Goal: Transaction & Acquisition: Obtain resource

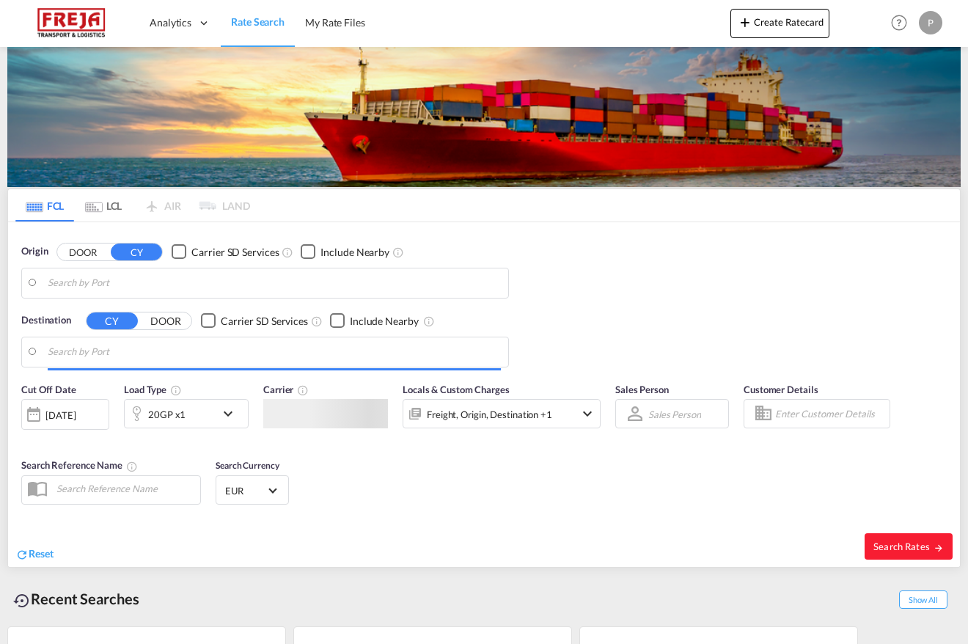
type input "Shanghai, CNSHA"
type input "[GEOGRAPHIC_DATA], [GEOGRAPHIC_DATA]"
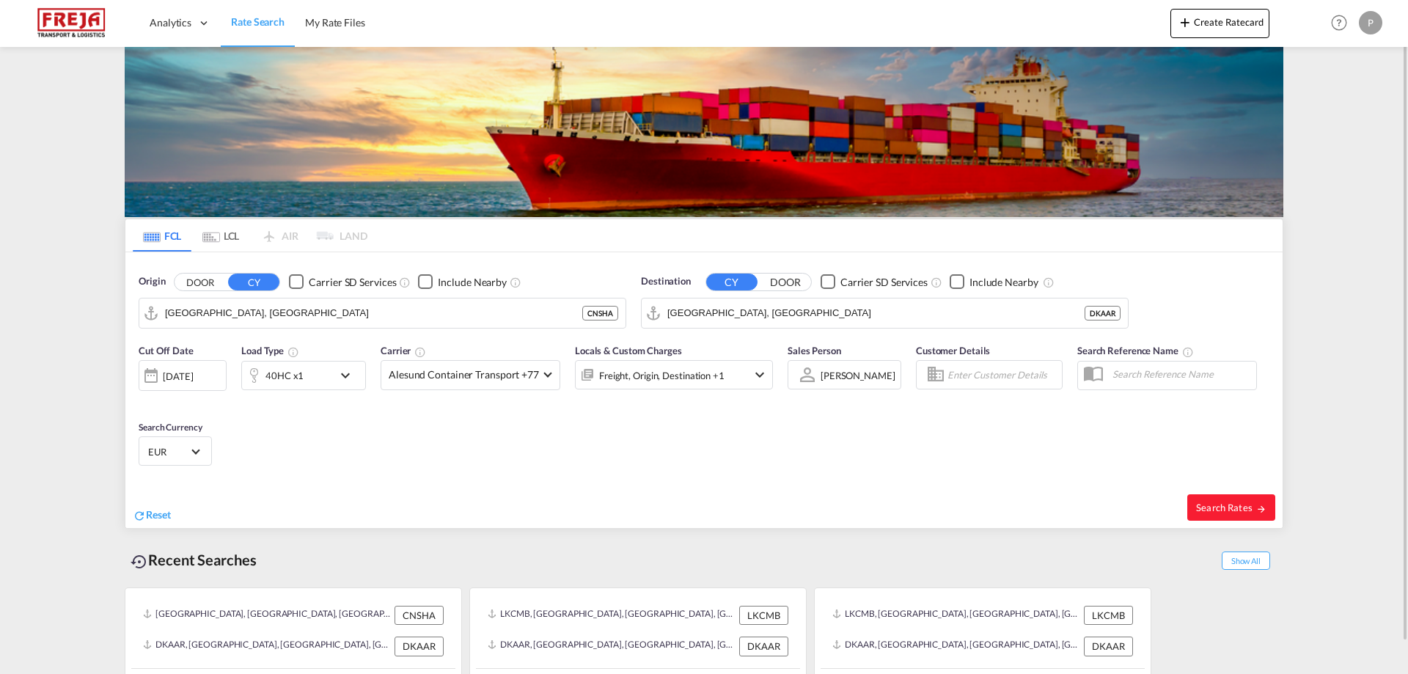
click at [290, 289] on div "Checkbox No Ink" at bounding box center [296, 281] width 15 height 15
click at [282, 307] on input "Shanghai, CNSHA" at bounding box center [391, 313] width 453 height 22
click at [274, 312] on input "Shanghai, CNSHA" at bounding box center [391, 313] width 453 height 22
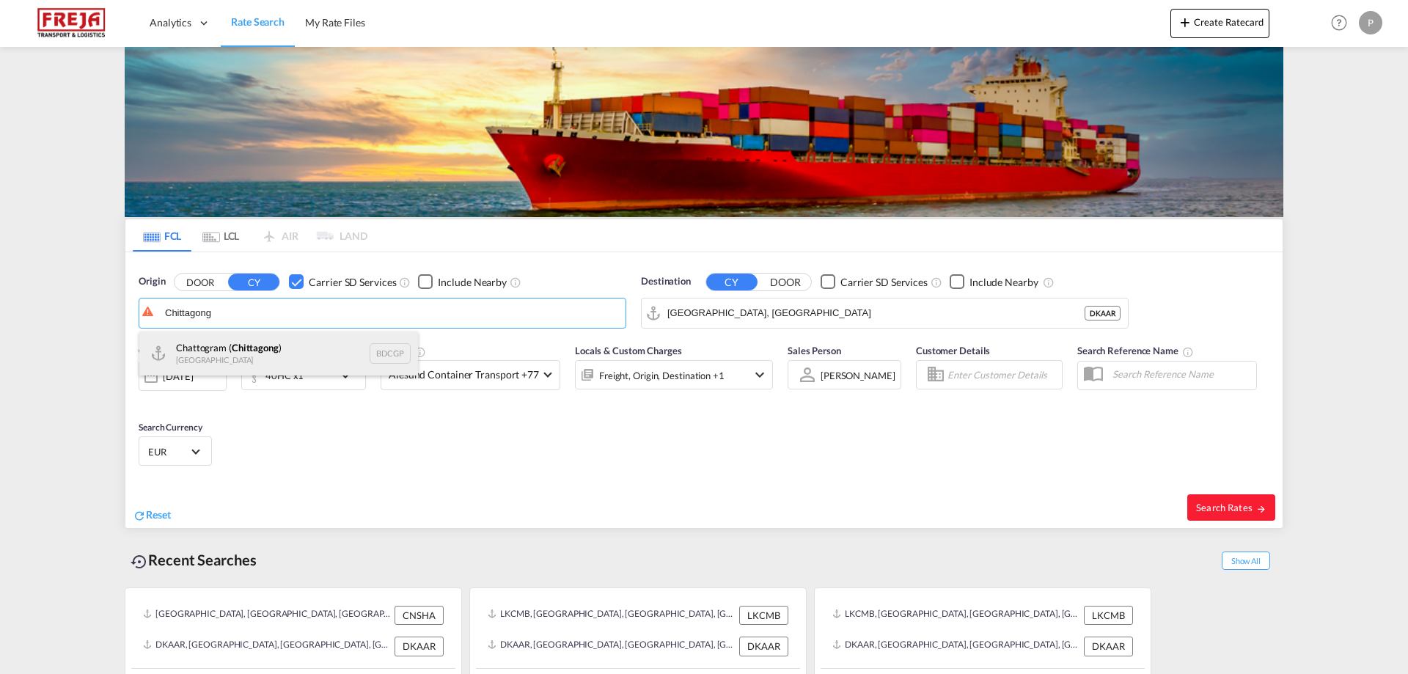
click at [267, 352] on div "Chattogram ( Chittagong ) Bangladesh BDCGP" at bounding box center [278, 354] width 279 height 44
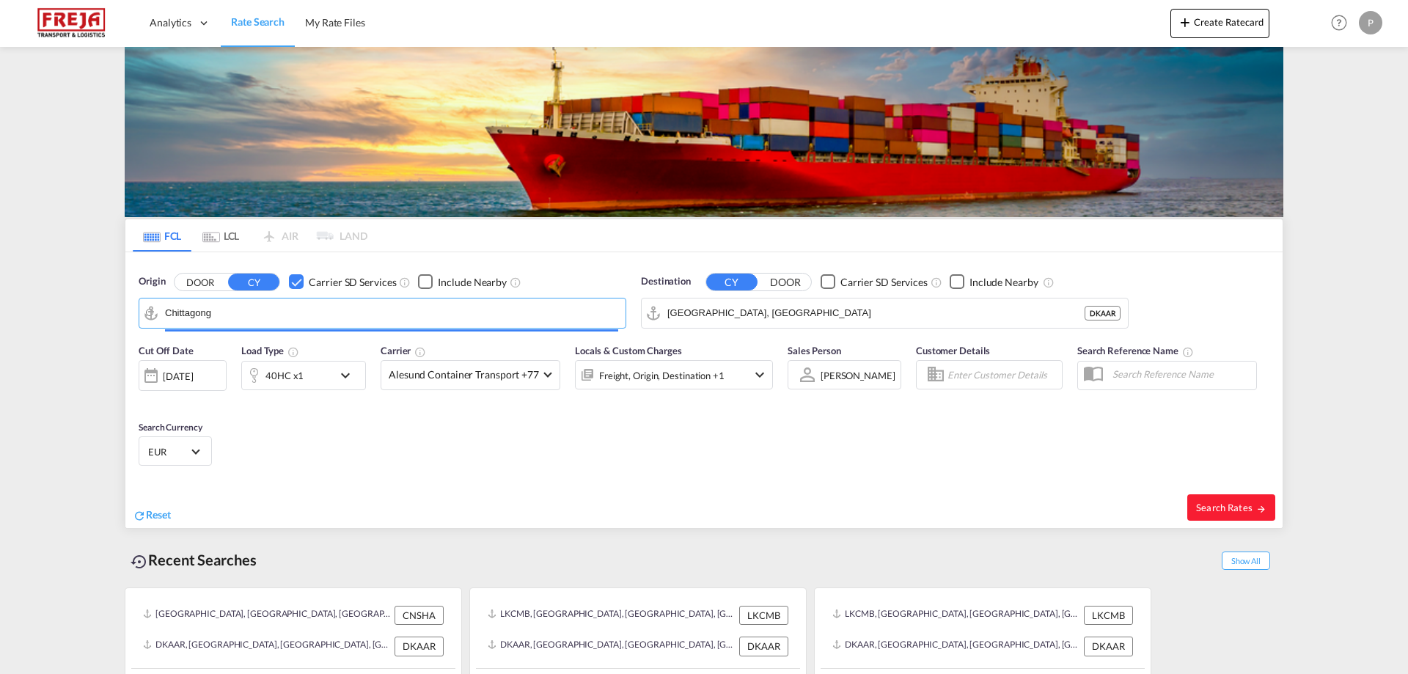
type input "Chattogram (Chittagong), BDCGP"
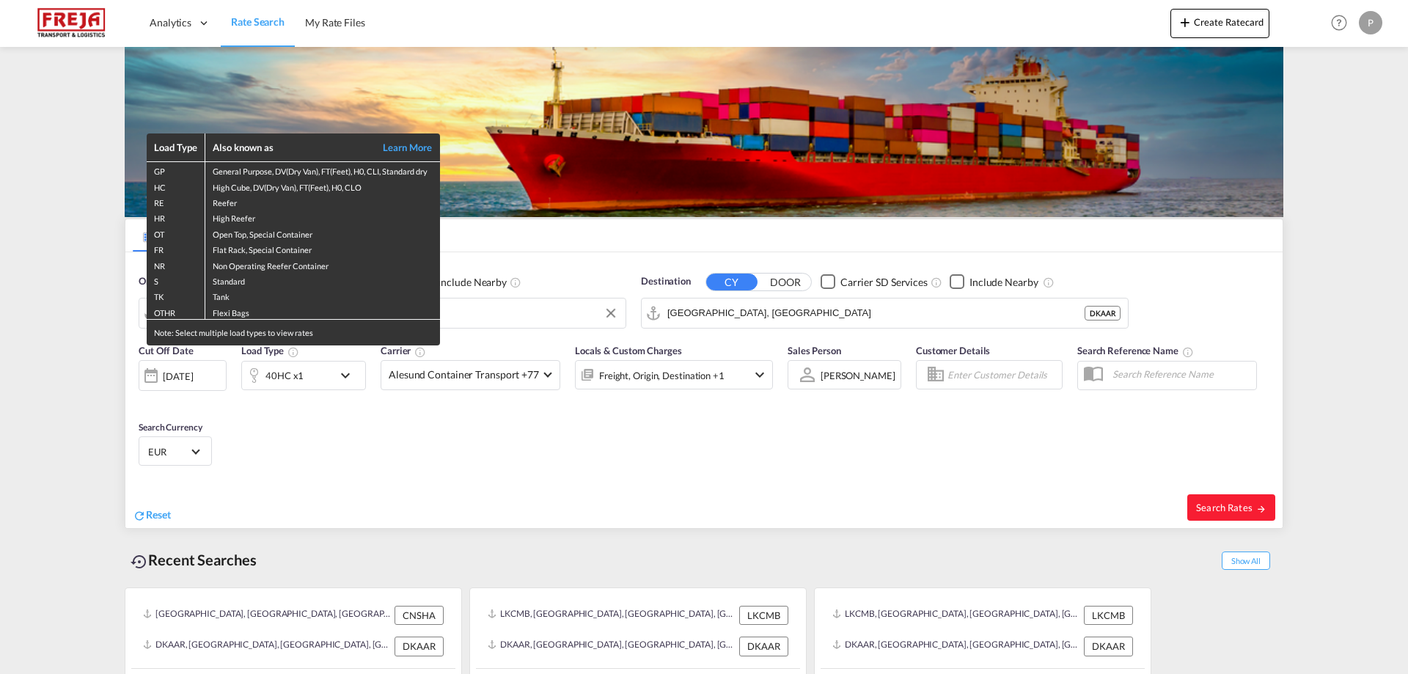
click at [780, 314] on div "Load Type Also known as Learn More GP General Purpose, DV(Dry Van), FT(Feet), H…" at bounding box center [704, 337] width 1408 height 674
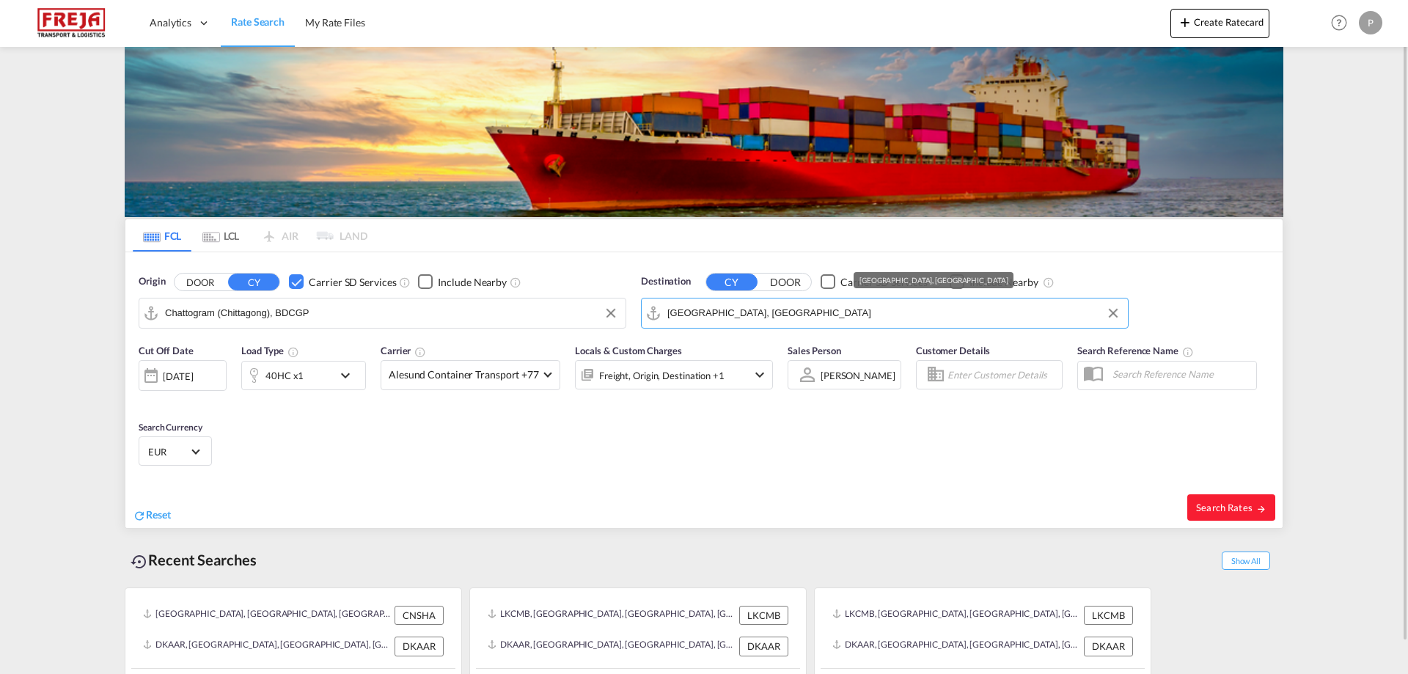
click at [770, 315] on input "Aarhus, DKAAR" at bounding box center [893, 313] width 453 height 22
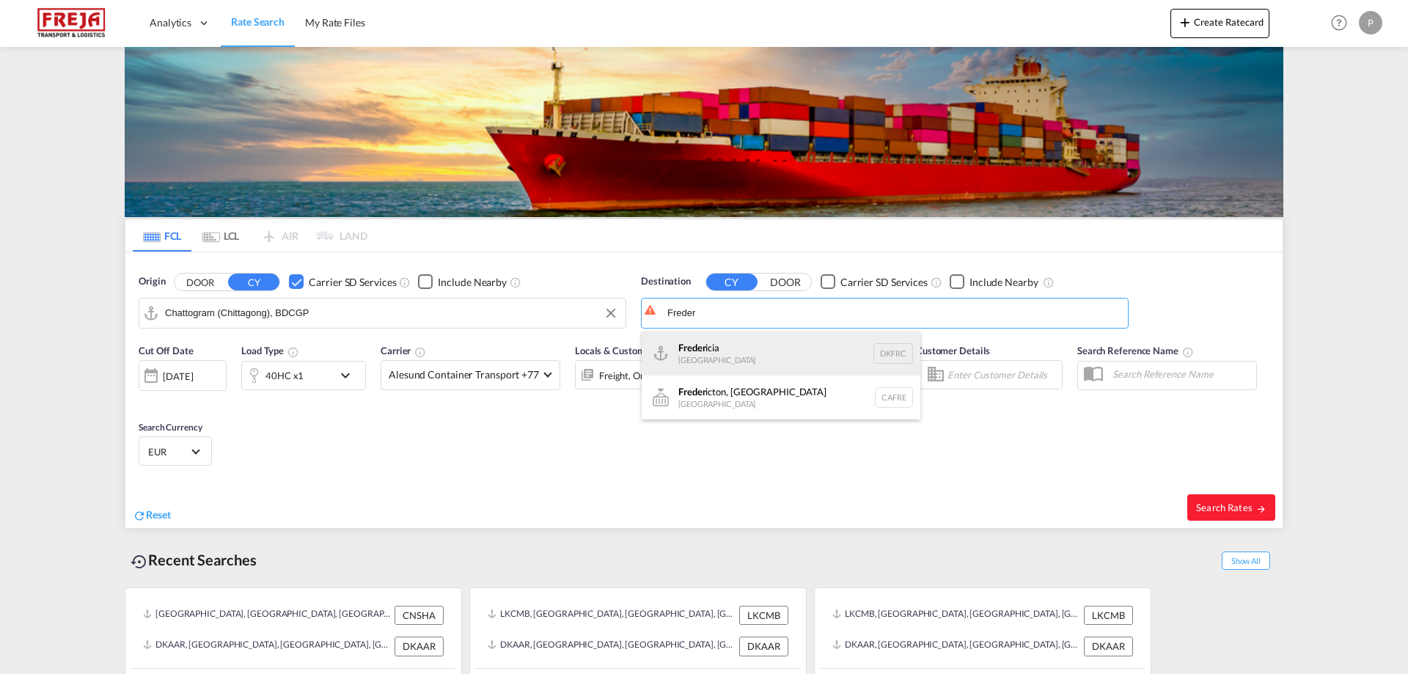
click at [724, 340] on div "Freder icia Denmark DKFRC" at bounding box center [781, 354] width 279 height 44
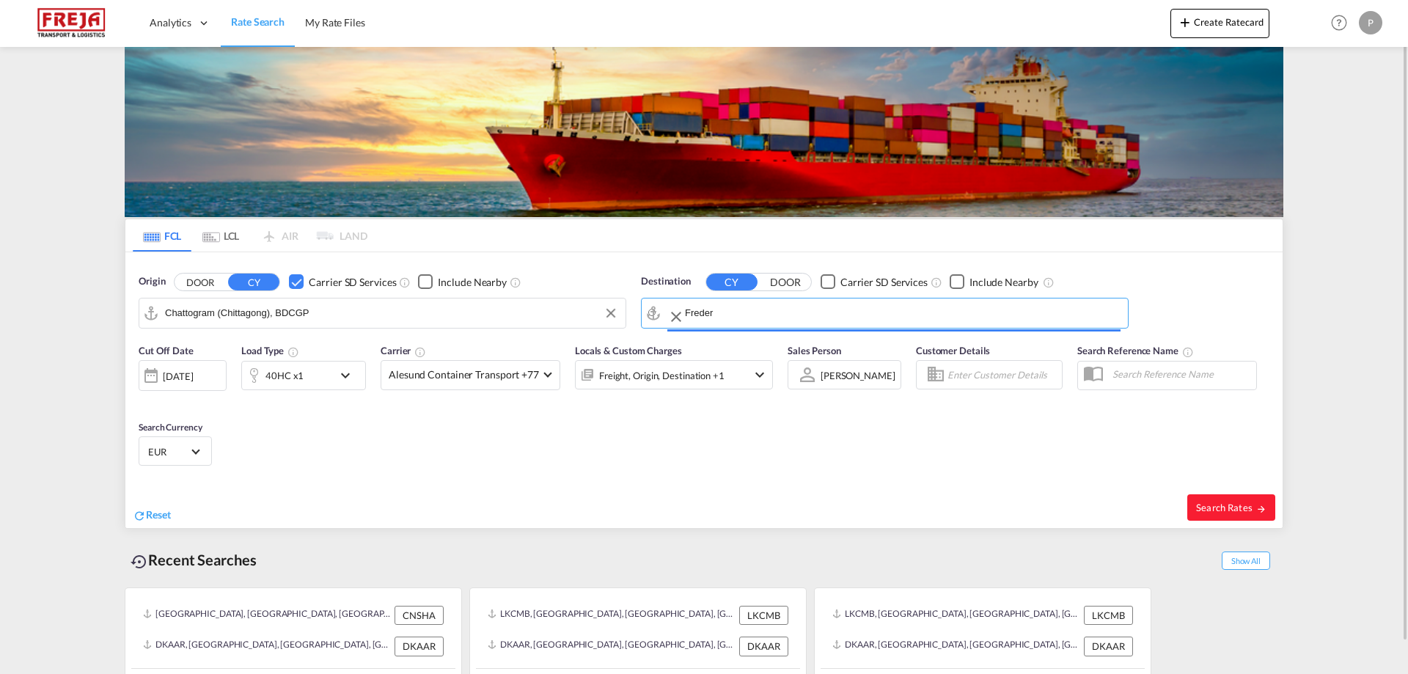
type input "Fredericia, DKFRC"
click at [967, 502] on span "Search Rates" at bounding box center [1231, 508] width 70 height 12
type input "BDCGP to DKFRC / 26 Aug 2025"
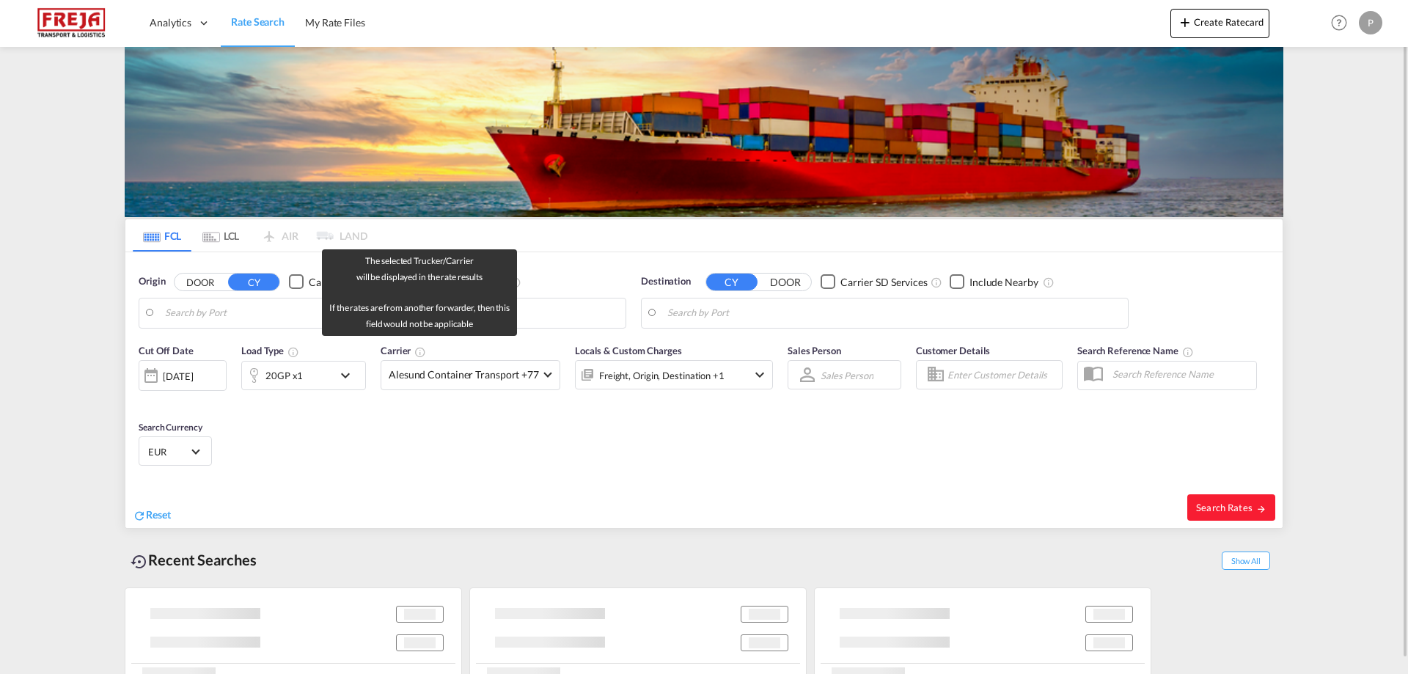
type input "Chattogram (Chittagong), BDCGP"
type input "[GEOGRAPHIC_DATA], DKFRC"
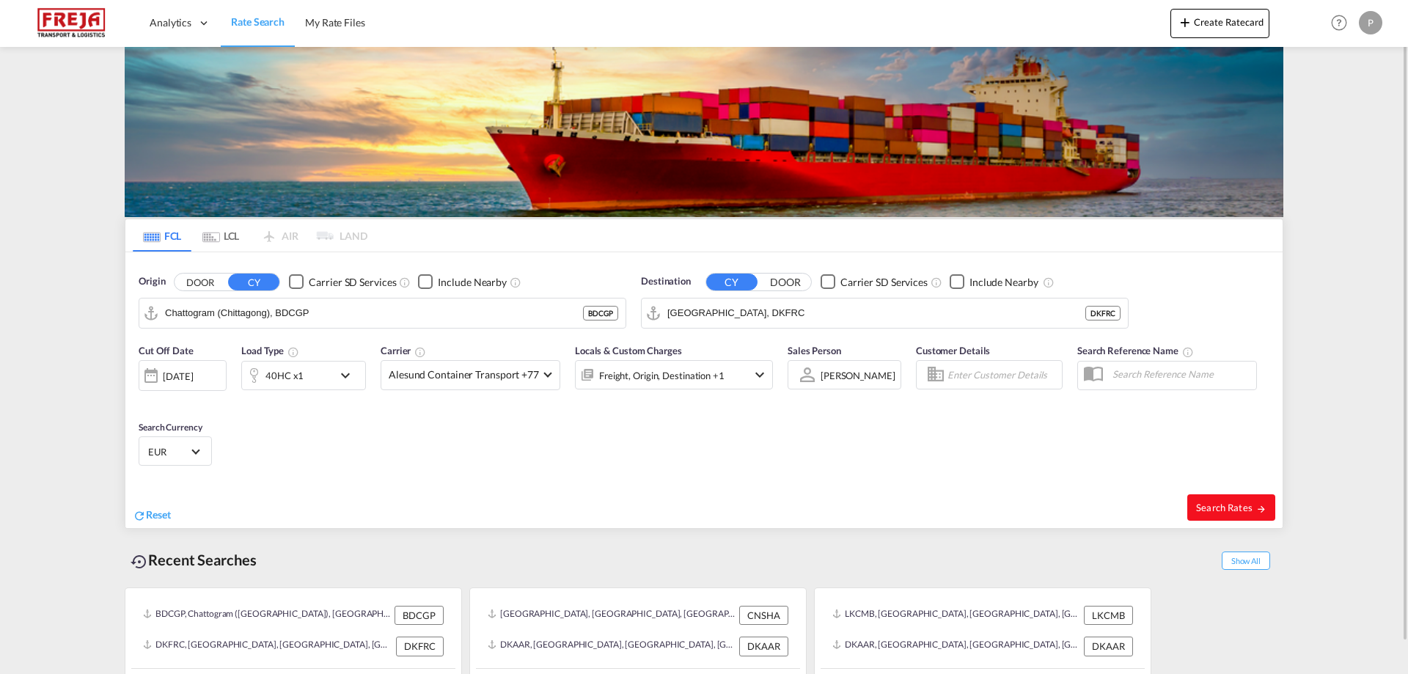
click at [1234, 504] on span "Search Rates" at bounding box center [1231, 508] width 70 height 12
type input "BDCGP to DKFRC / 26 Aug 2025"
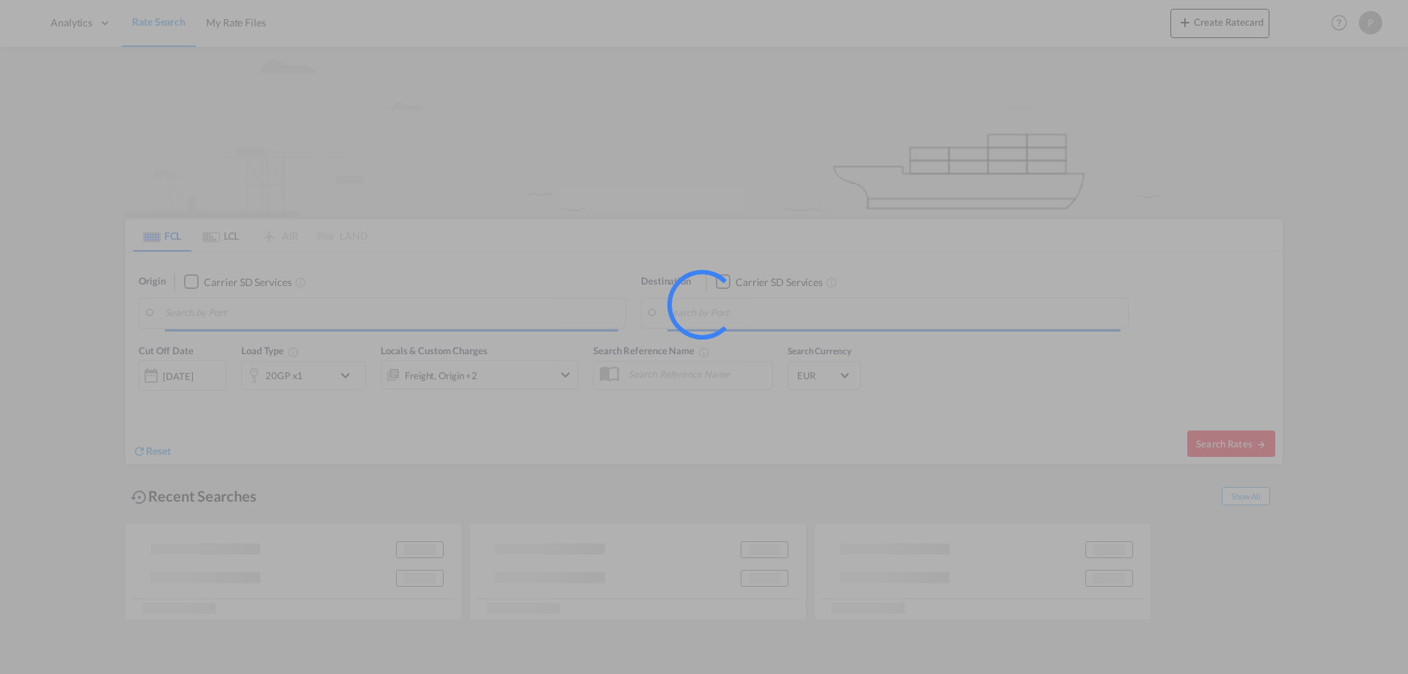
type input "Chattogram (Chittagong), BDCGP"
type input "Fredericia, DKFRC"
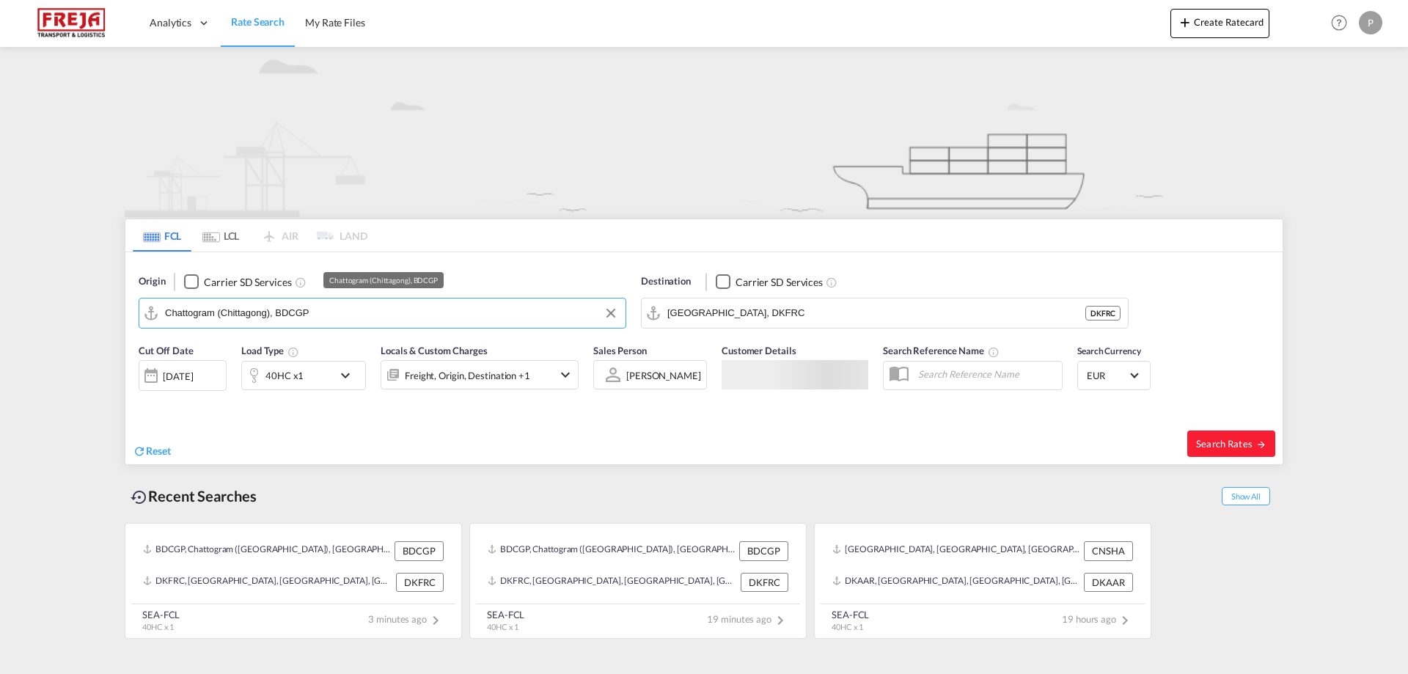
click at [351, 316] on input "Chattogram (Chittagong), BDCGP" at bounding box center [391, 313] width 453 height 22
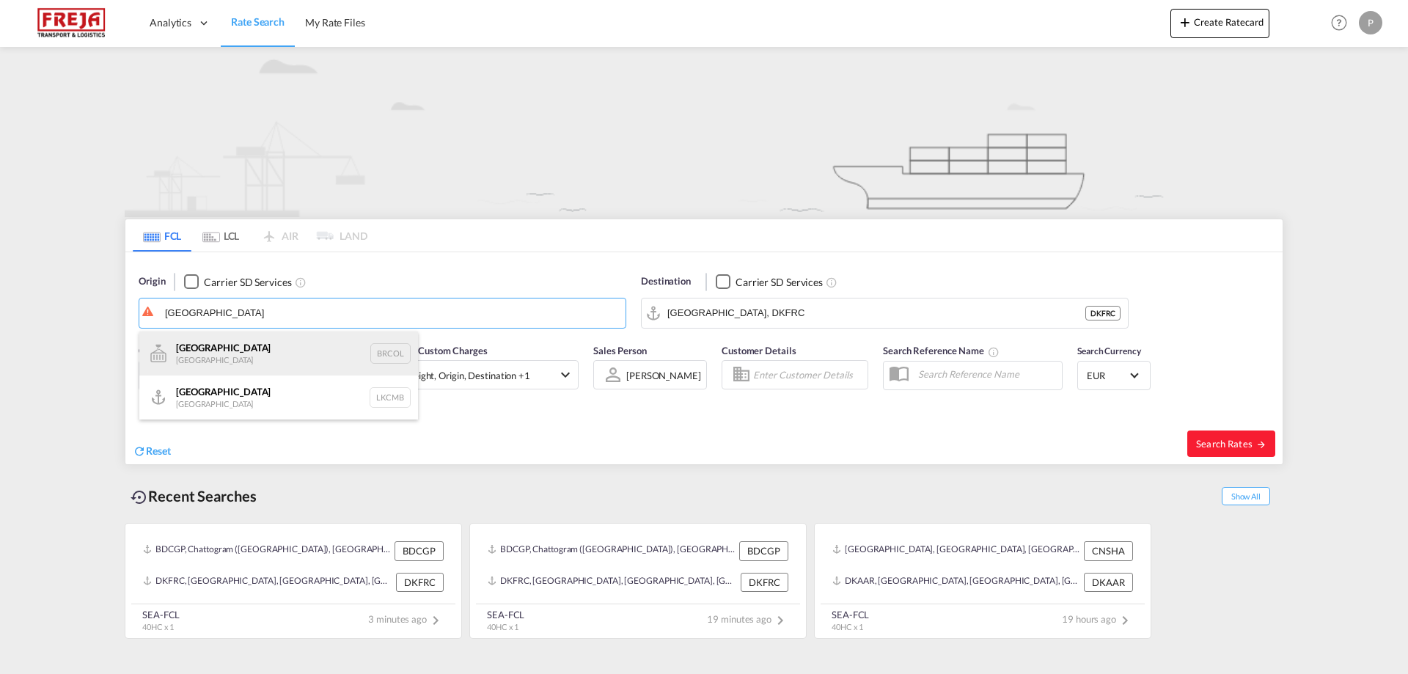
click at [235, 345] on div "Colombo Brazil BRCOL" at bounding box center [278, 354] width 279 height 44
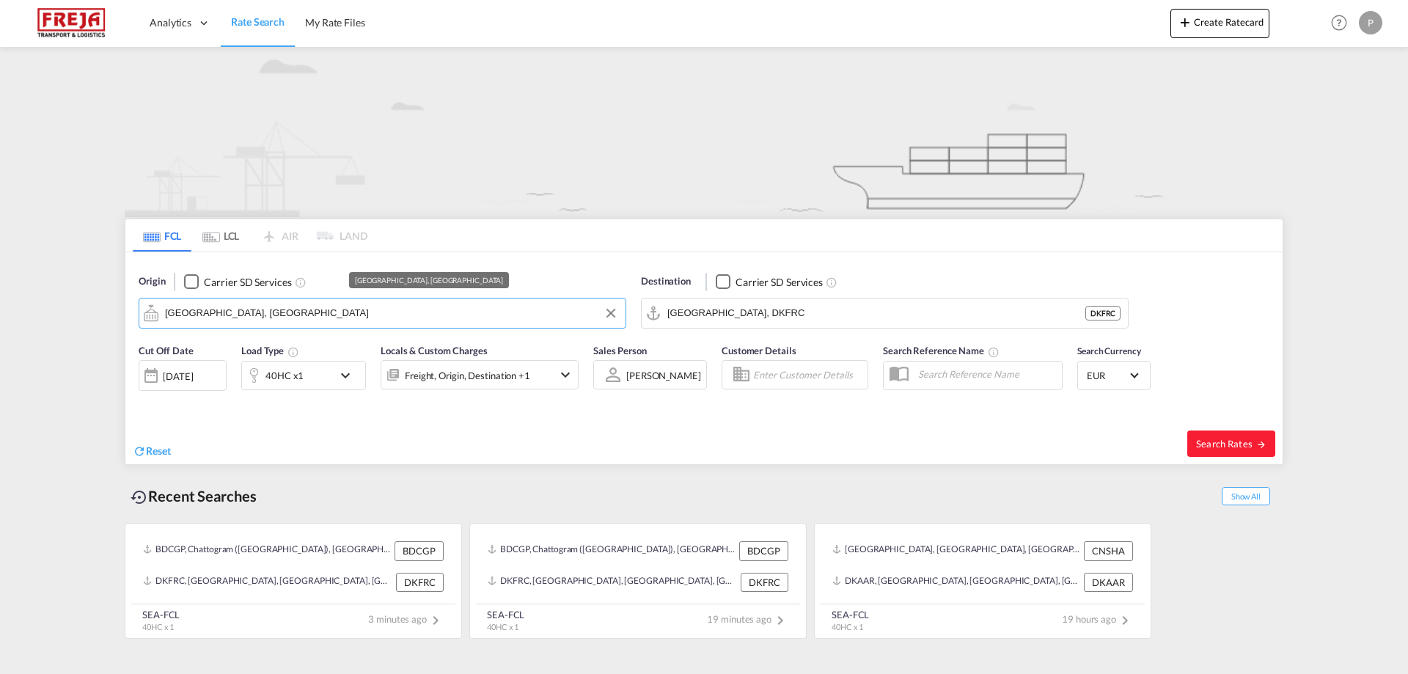
click at [251, 316] on input "Colombo, BRCOL" at bounding box center [391, 313] width 453 height 22
drag, startPoint x: 258, startPoint y: 315, endPoint x: 107, endPoint y: 285, distance: 153.9
click at [107, 285] on md-content "Analytics Reports Dashboard Rate Search My Rate Files Create Ratecard Help Reso…" at bounding box center [704, 337] width 1408 height 674
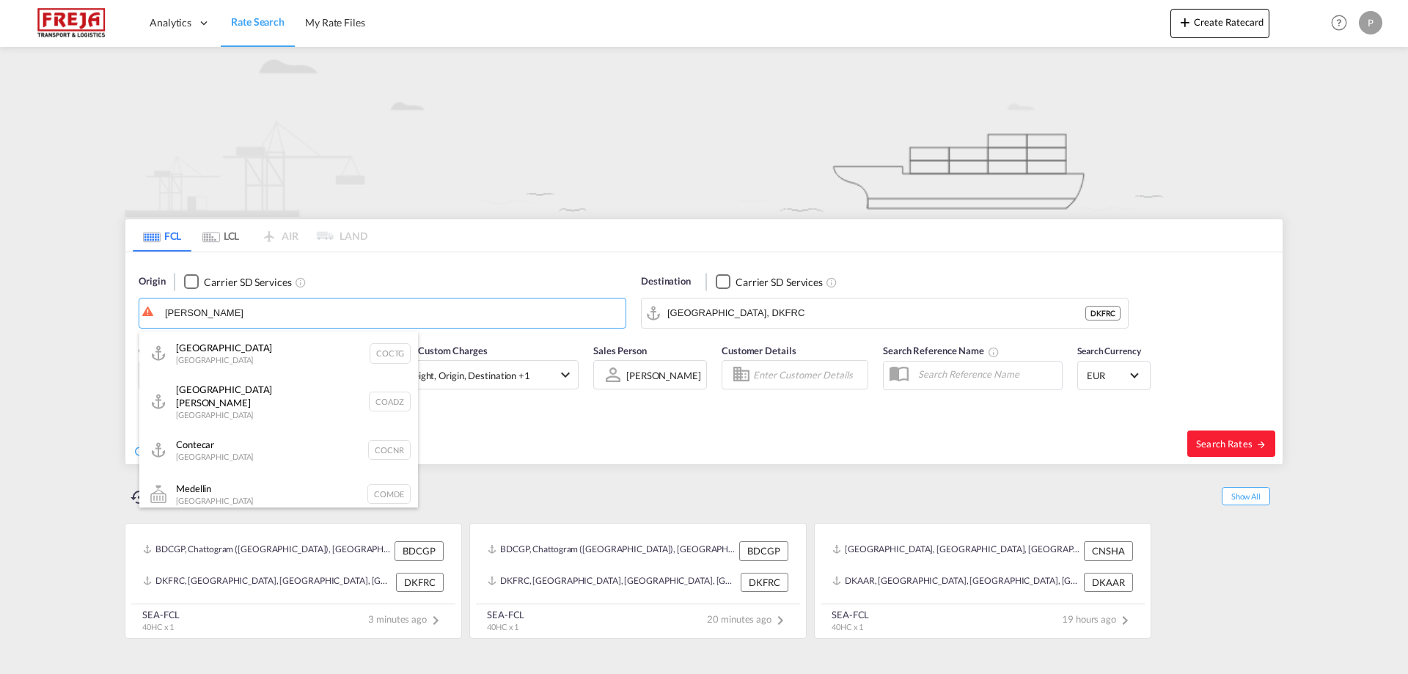
type input "Colomb"
click at [243, 313] on body "Analytics Reports Dashboard Rate Search My Rate Files Analytics" at bounding box center [704, 337] width 1408 height 674
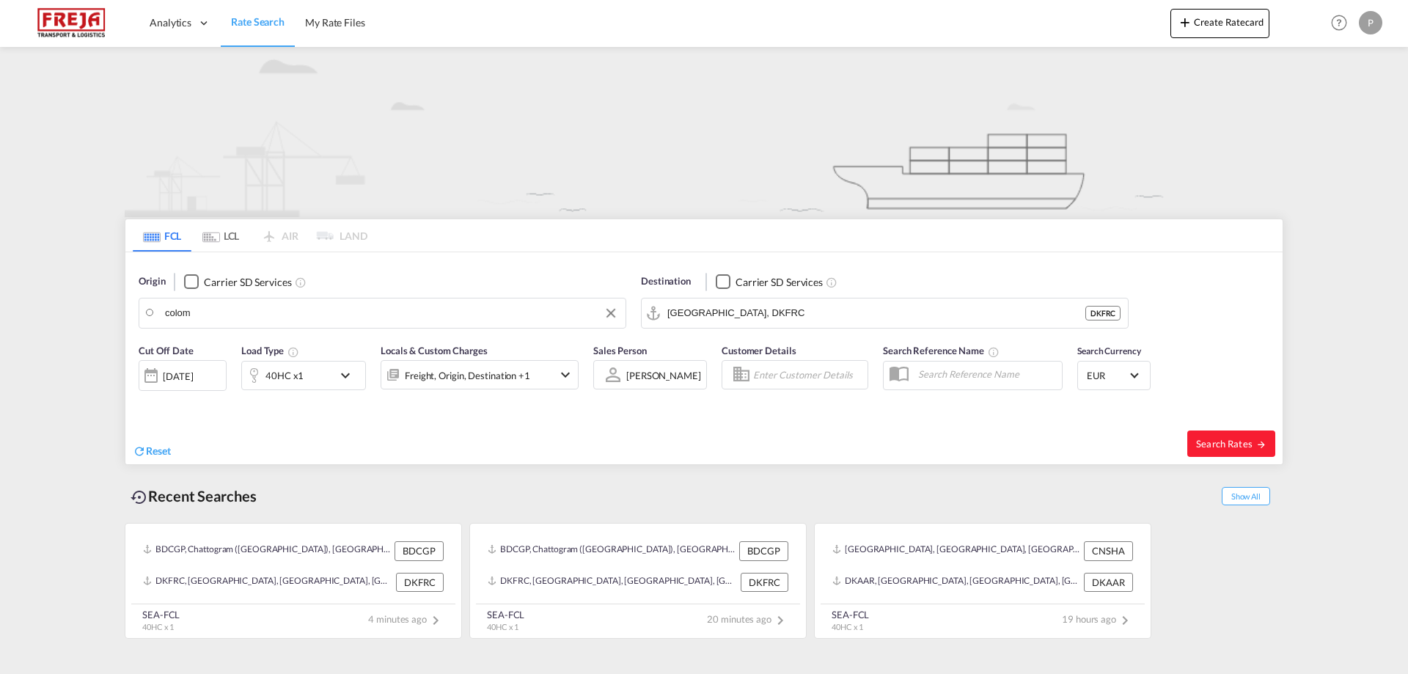
click at [233, 315] on body "Analytics Reports Dashboard Rate Search My Rate Files Analytics" at bounding box center [704, 337] width 1408 height 674
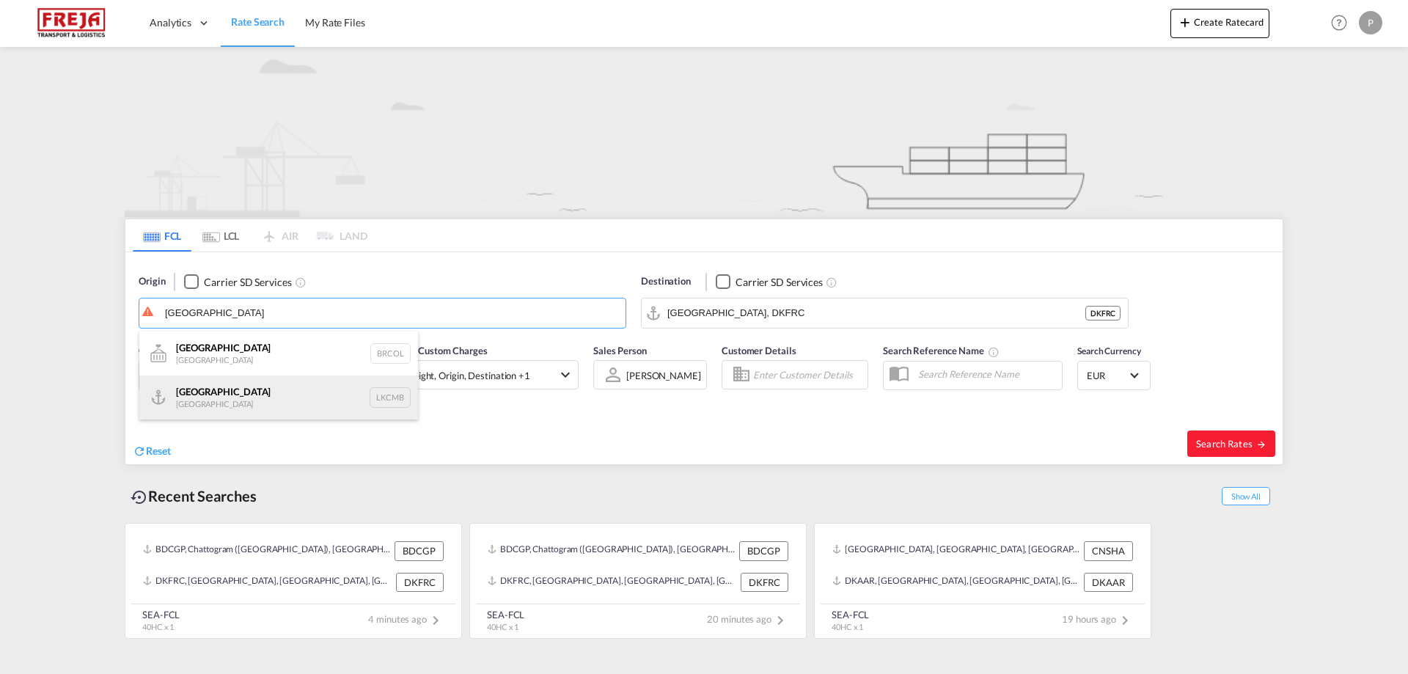
click at [227, 387] on div "Colombo Sri Lanka LKCMB" at bounding box center [278, 398] width 279 height 44
type input "Colombo, LKCMB"
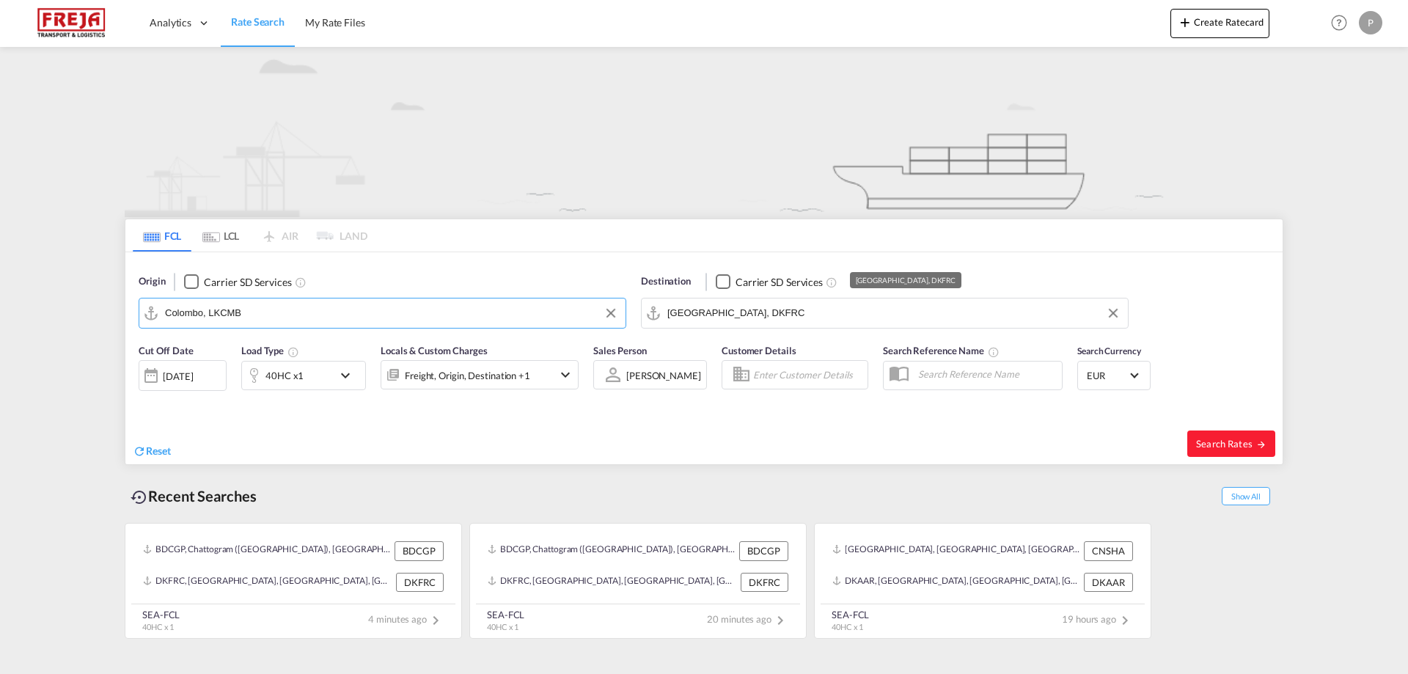
click at [852, 315] on input "Fredericia, DKFRC" at bounding box center [893, 313] width 453 height 22
click at [849, 315] on input "Fredericia, DKFRC" at bounding box center [893, 313] width 453 height 22
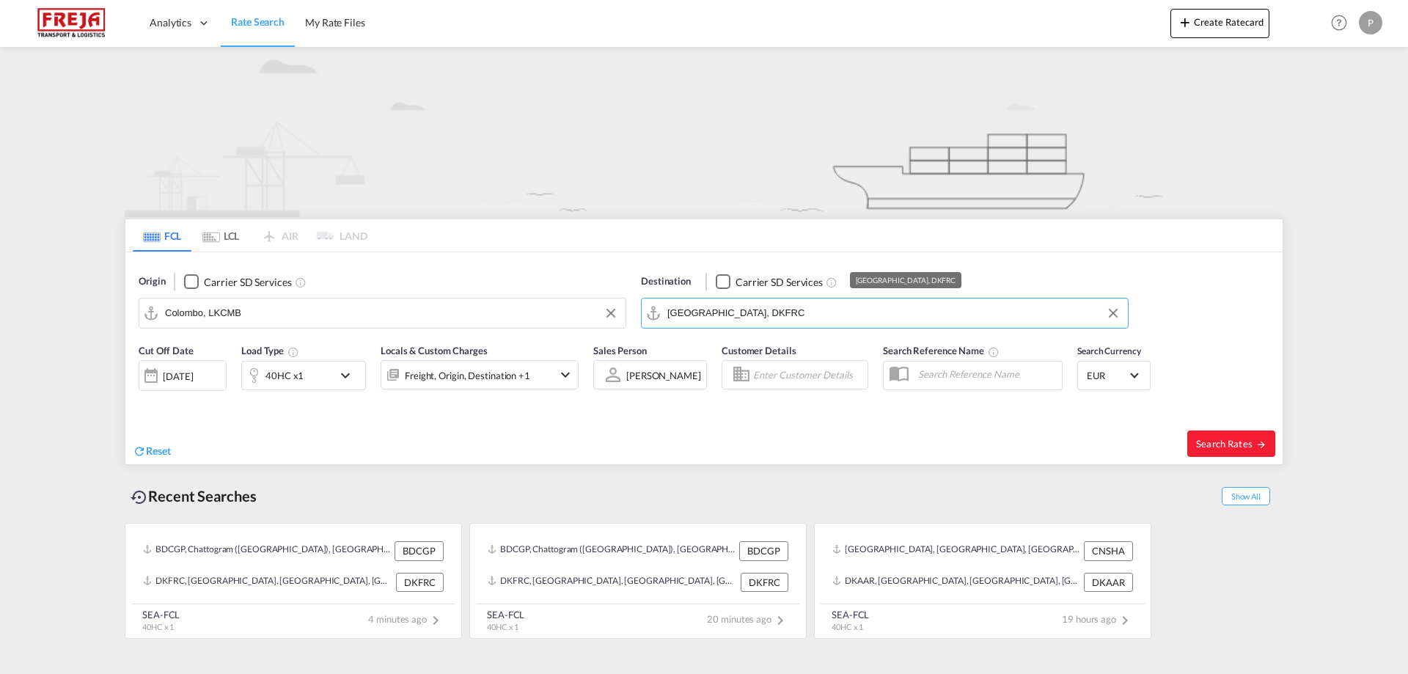
click at [844, 312] on input "Fredericia, DKFRC" at bounding box center [893, 313] width 453 height 22
click at [751, 345] on div "Aarhus Denmark DKAAR" at bounding box center [781, 354] width 279 height 44
type input "Aarhus, DKAAR"
click at [1226, 443] on span "Search Rates" at bounding box center [1231, 444] width 70 height 12
type input "LKCMB to DKAAR / 26 Aug 2025"
